Goal: Communication & Community: Answer question/provide support

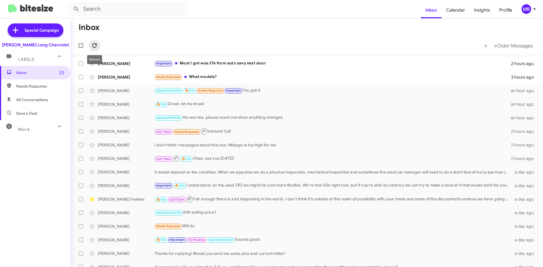
click at [95, 45] on icon at bounding box center [94, 45] width 5 height 5
click at [95, 46] on icon at bounding box center [94, 45] width 7 height 7
click at [97, 47] on icon at bounding box center [94, 45] width 7 height 7
click at [92, 43] on icon at bounding box center [94, 45] width 7 height 7
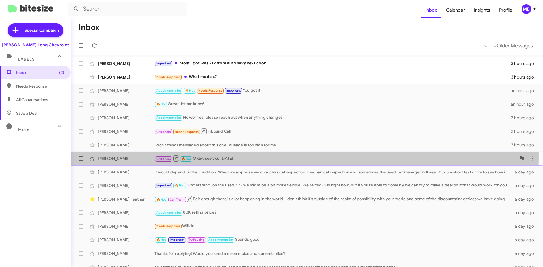
click at [197, 157] on div "Call Them 🔥 Hot Okay, see you [DATE]!" at bounding box center [335, 158] width 362 height 7
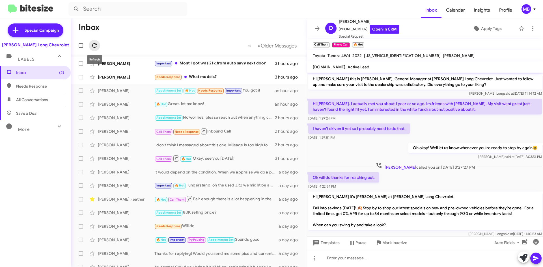
click at [92, 45] on icon at bounding box center [94, 45] width 7 height 7
click at [31, 87] on span "Needs Response" at bounding box center [40, 86] width 48 height 6
type input "in:needs-response"
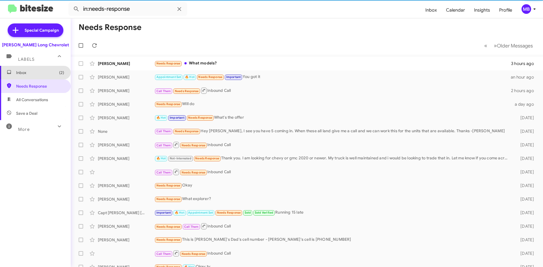
click at [39, 76] on span "Inbox (2)" at bounding box center [35, 73] width 71 height 14
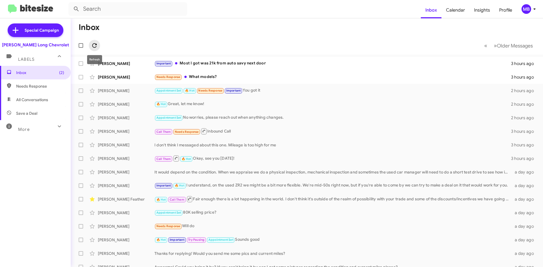
click at [94, 45] on icon at bounding box center [94, 45] width 7 height 7
click at [100, 48] on mat-toolbar-row "« Previous » Next Older Messages" at bounding box center [307, 46] width 473 height 18
click at [100, 47] on span at bounding box center [94, 45] width 11 height 7
click at [98, 45] on span at bounding box center [94, 45] width 11 height 7
click at [55, 83] on span "Needs Response" at bounding box center [35, 87] width 71 height 14
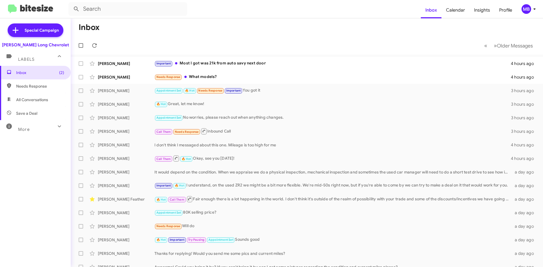
type input "in:needs-response"
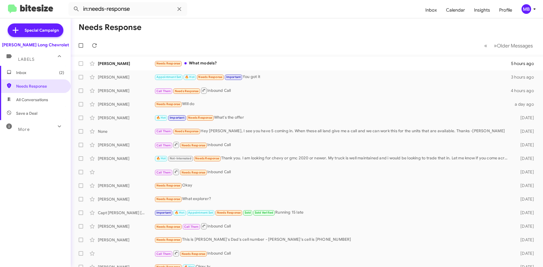
click at [53, 69] on span "Inbox (2)" at bounding box center [35, 73] width 71 height 14
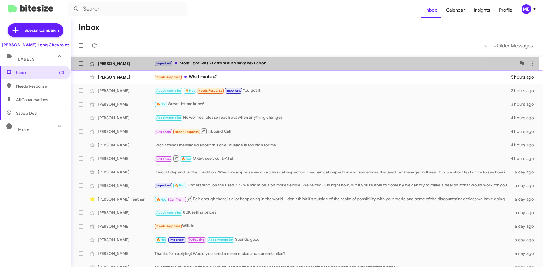
click at [297, 59] on div "[PERSON_NAME] Important Most I got was 21k from auto savy next door 5 hours ago" at bounding box center [306, 63] width 463 height 11
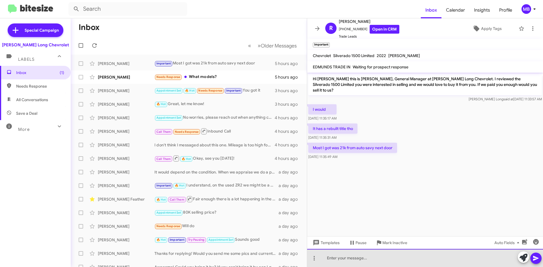
click at [412, 253] on div at bounding box center [425, 258] width 236 height 18
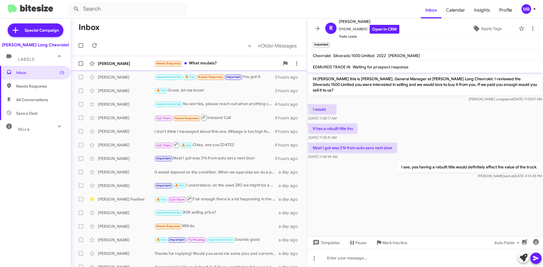
click at [212, 61] on div "Needs Response What models?" at bounding box center [216, 63] width 125 height 7
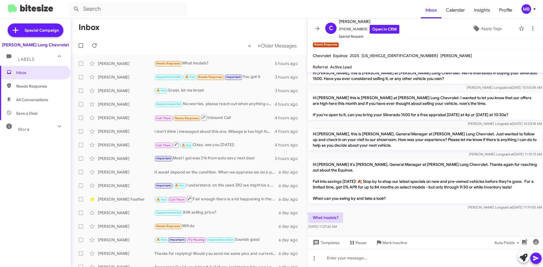
click at [27, 83] on span "Needs Response" at bounding box center [35, 87] width 71 height 14
type input "in:needs-response"
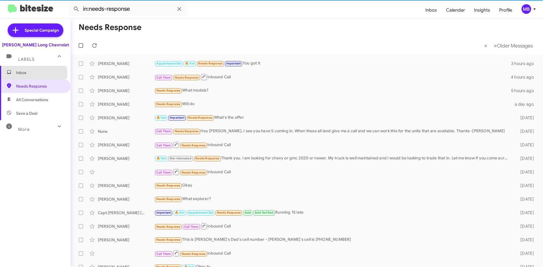
click at [32, 74] on span "Inbox" at bounding box center [40, 73] width 48 height 6
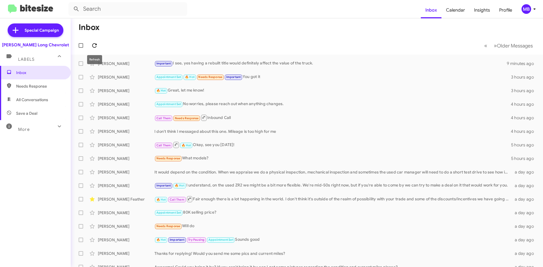
click at [96, 42] on icon at bounding box center [94, 45] width 7 height 7
click at [95, 46] on icon at bounding box center [94, 45] width 7 height 7
click at [360, 63] on div "Important 🔥 Hot Needs Response But hey, if your able to match the guys next doo…" at bounding box center [335, 63] width 362 height 7
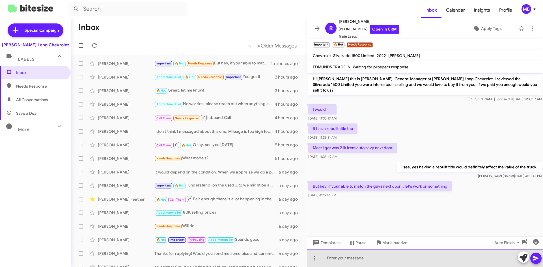
click at [396, 261] on div at bounding box center [425, 258] width 236 height 18
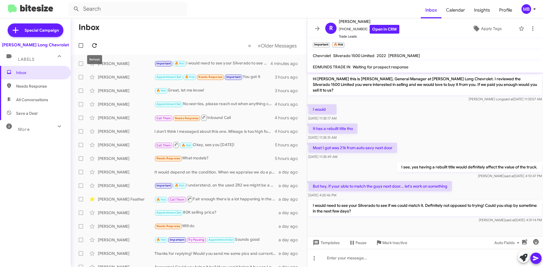
click at [94, 44] on icon at bounding box center [94, 45] width 7 height 7
click at [22, 94] on span "All Conversations" at bounding box center [35, 100] width 71 height 14
type input "in:all-conversations"
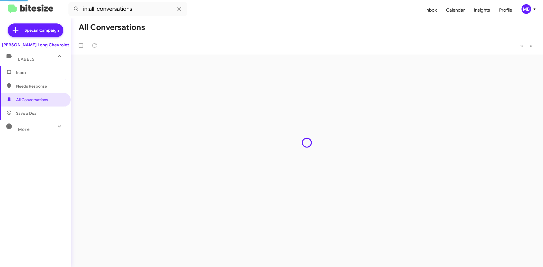
click at [27, 76] on span "Inbox" at bounding box center [35, 73] width 71 height 14
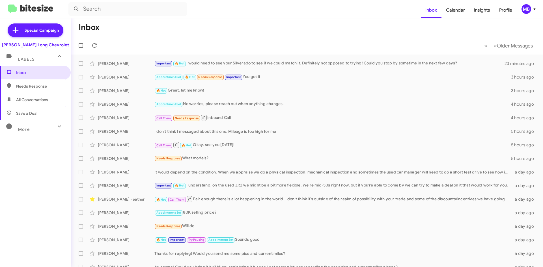
click at [88, 43] on div at bounding box center [82, 45] width 14 height 11
click at [90, 43] on span at bounding box center [94, 45] width 11 height 7
drag, startPoint x: 171, startPoint y: 42, endPoint x: 157, endPoint y: 42, distance: 14.7
click at [171, 42] on mat-toolbar-row "« Previous » Next Older Messages" at bounding box center [307, 46] width 473 height 18
click at [40, 88] on span "Needs Response" at bounding box center [40, 86] width 48 height 6
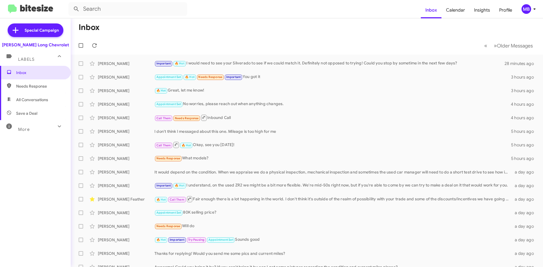
type input "in:needs-response"
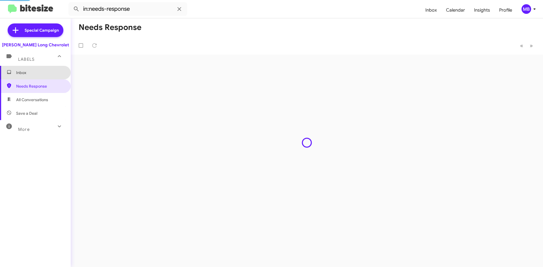
click at [41, 76] on span "Inbox" at bounding box center [35, 73] width 71 height 14
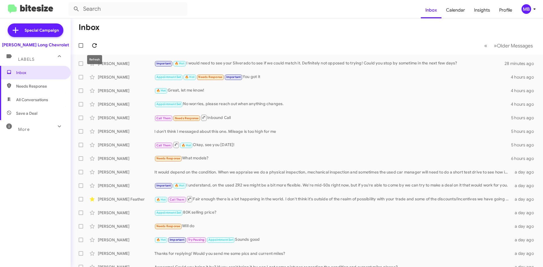
click at [93, 48] on icon at bounding box center [94, 45] width 7 height 7
